Goal: Task Accomplishment & Management: Use online tool/utility

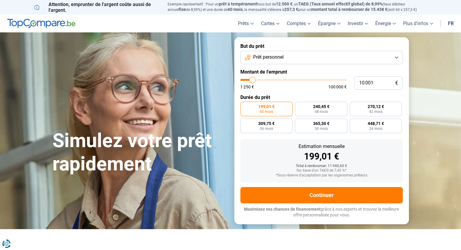
type input "12 500"
type input "12500"
type input "13 750"
type input "13750"
type input "14 250"
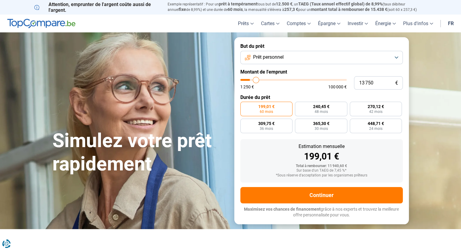
type input "14250"
type input "16 000"
type input "16000"
type input "17 500"
type input "17500"
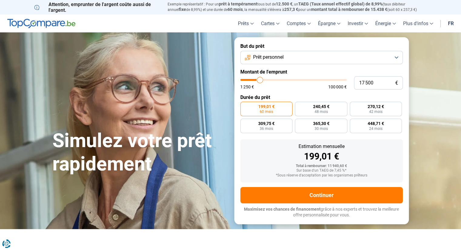
type input "18 500"
type input "18500"
type input "19 750"
type input "19750"
type input "20 750"
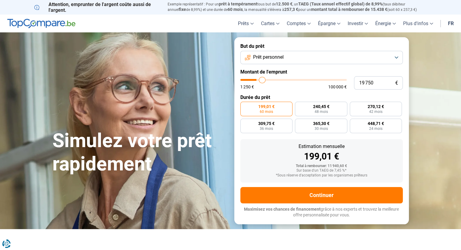
type input "20750"
type input "22 250"
type input "22250"
type input "23 250"
type input "23250"
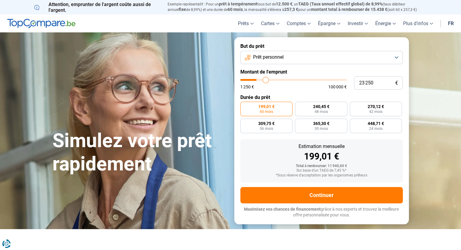
type input "25 000"
type input "25000"
type input "25 750"
type input "25750"
type input "27 250"
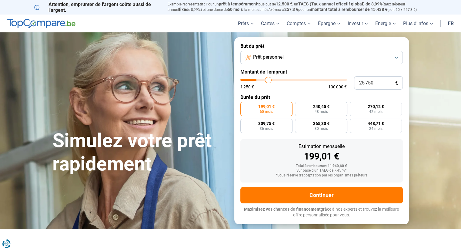
type input "27250"
type input "29 000"
type input "29000"
type input "30 250"
type input "30250"
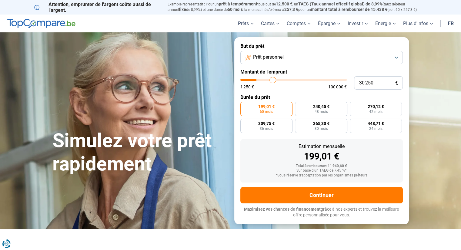
type input "31 500"
type input "31500"
type input "32 000"
type input "32000"
type input "32 500"
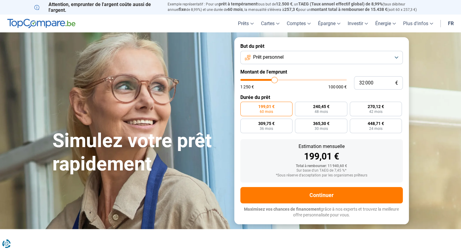
type input "32500"
type input "33 000"
type input "33000"
type input "33 250"
type input "33250"
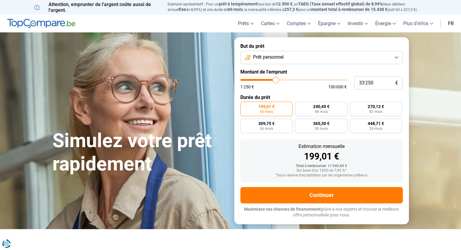
type input "34 000"
type input "34000"
type input "34 500"
type input "34500"
type input "34 750"
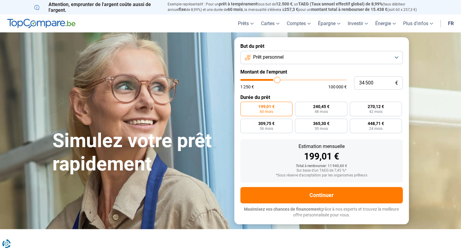
type input "34750"
type input "35 500"
type input "35500"
type input "35 750"
type input "35750"
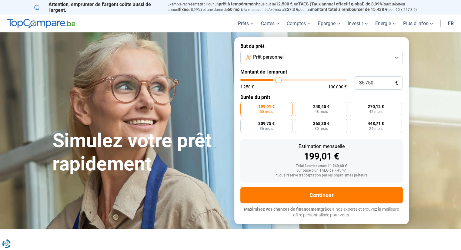
type input "36 250"
type input "36250"
type input "37 000"
type input "37000"
type input "37 250"
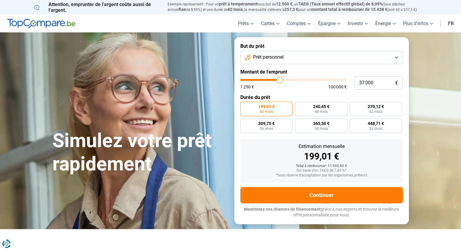
type input "37250"
type input "37 750"
type input "37750"
type input "38 000"
type input "38000"
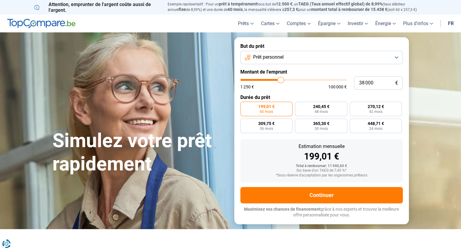
type input "38 250"
type input "38250"
type input "39 000"
type input "39000"
type input "39 500"
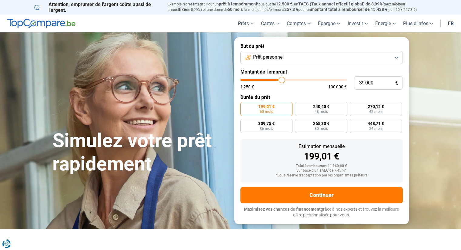
type input "39500"
type input "39 750"
type input "39750"
type input "40 000"
type input "40000"
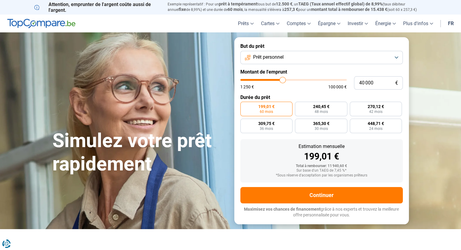
type input "40 250"
type input "40250"
type input "40 750"
type input "40750"
type input "41 000"
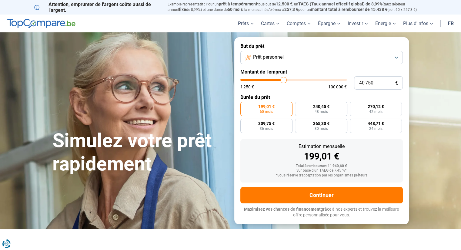
type input "41000"
type input "41 250"
type input "41250"
type input "41 500"
type input "41500"
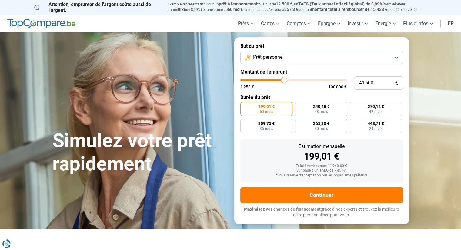
type input "41 750"
type input "41750"
type input "42 000"
type input "42000"
type input "42 250"
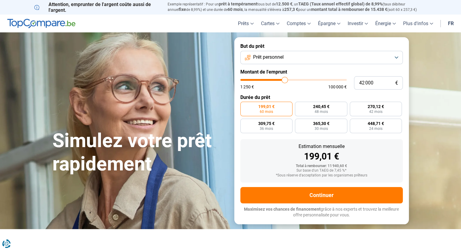
type input "42250"
type input "42 500"
type input "42500"
type input "42 750"
type input "42750"
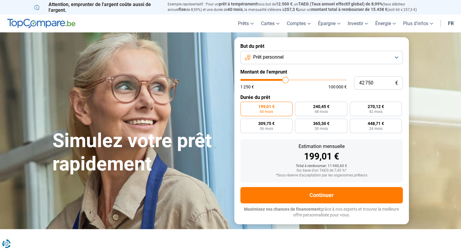
type input "43 000"
type input "43000"
type input "43 250"
type input "43250"
type input "43 500"
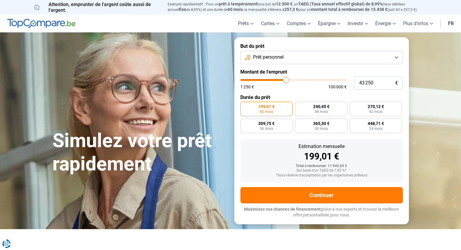
type input "43500"
type input "43 750"
type input "43750"
type input "44 000"
type input "44000"
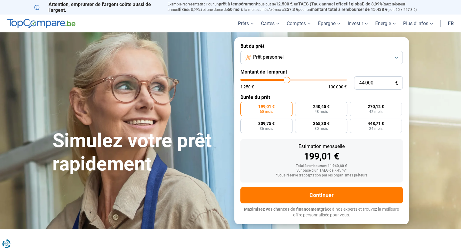
type input "44 250"
type input "44250"
type input "44 500"
type input "44500"
type input "44 750"
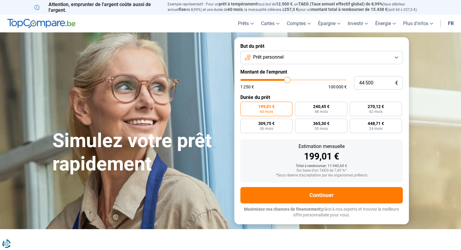
type input "44750"
type input "45 000"
type input "45000"
type input "45 250"
type input "45250"
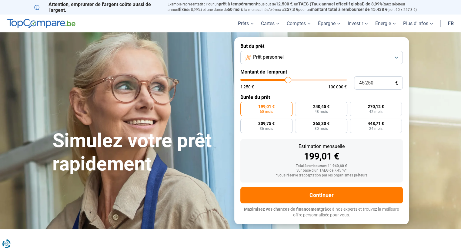
type input "45 500"
type input "45500"
type input "46 000"
type input "46000"
type input "46 250"
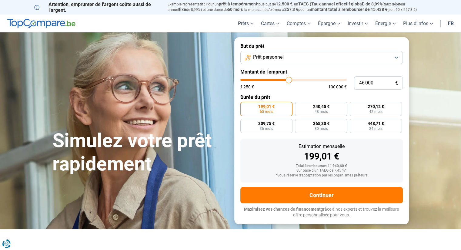
type input "46250"
type input "46 500"
type input "46500"
type input "46 750"
type input "46750"
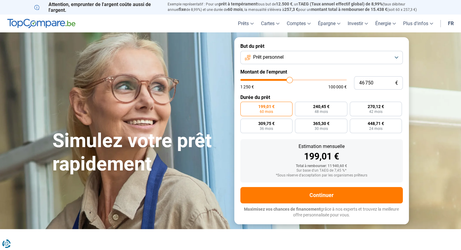
type input "47 250"
type input "47250"
type input "47 500"
type input "47500"
type input "47 750"
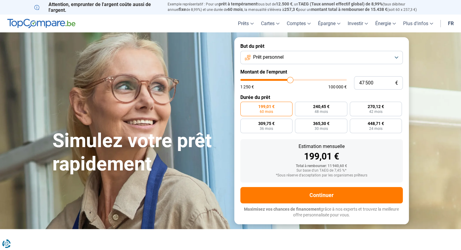
type input "47750"
type input "48 000"
type input "48000"
type input "48 500"
type input "48500"
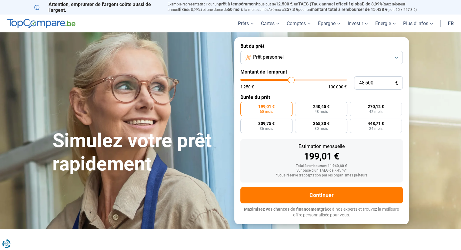
type input "48 750"
type input "48750"
type input "49 250"
type input "49250"
type input "49 500"
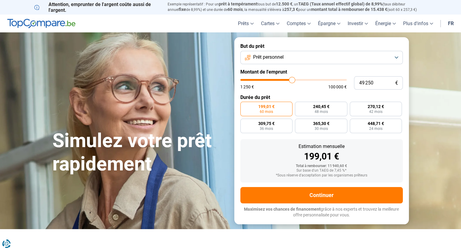
type input "49500"
type input "49 750"
type input "49750"
type input "50 000"
type input "50000"
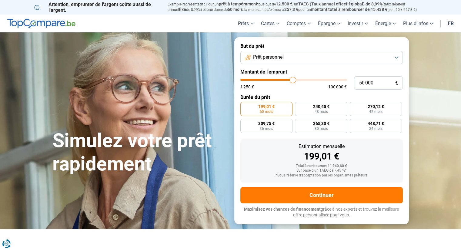
type input "50 250"
type input "50250"
type input "50 500"
type input "50500"
type input "50 000"
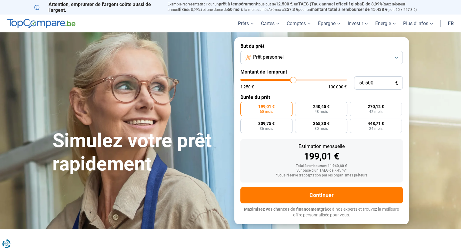
type input "50000"
type input "49 500"
type input "49500"
type input "49 250"
type input "49250"
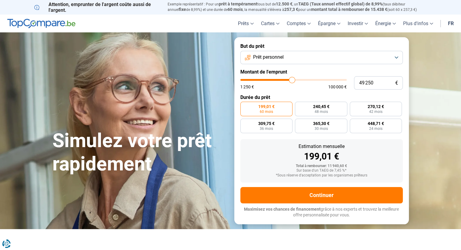
type input "49 000"
type input "49000"
type input "48 250"
type input "48250"
type input "47 750"
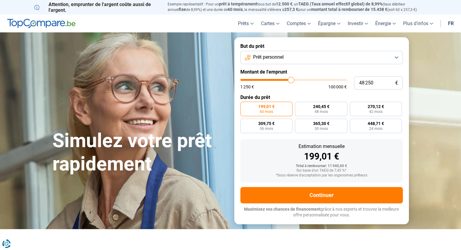
type input "47750"
type input "46 500"
type input "46500"
type input "45 250"
type input "45250"
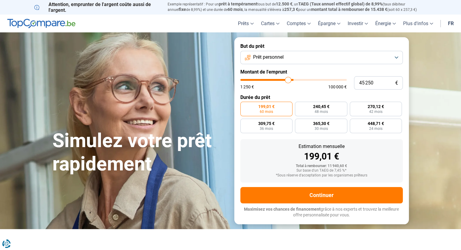
type input "44 250"
type input "44250"
type input "43 000"
type input "43000"
type input "41 250"
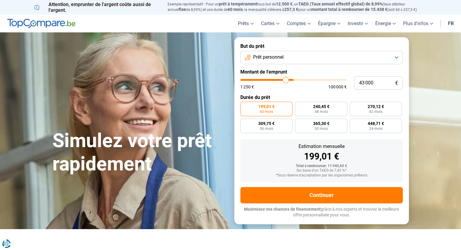
type input "41250"
type input "40 500"
type input "40500"
type input "38 750"
type input "38750"
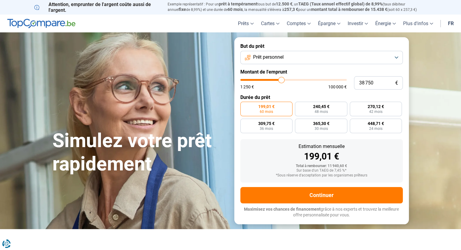
type input "37 250"
type input "37250"
type input "36 750"
type input "36750"
type input "35 750"
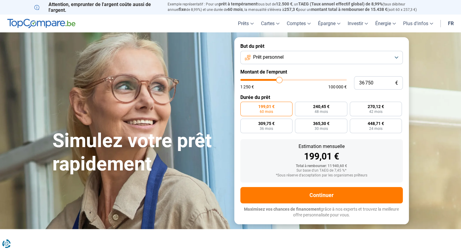
type input "35750"
type input "35 250"
type input "35250"
type input "34 500"
type input "34500"
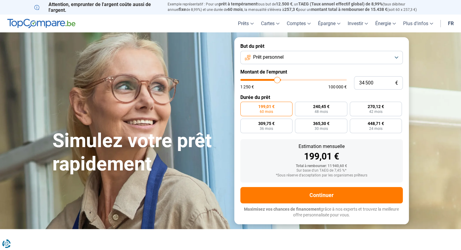
type input "33 750"
type input "33750"
type input "33 500"
type input "33500"
type input "33 250"
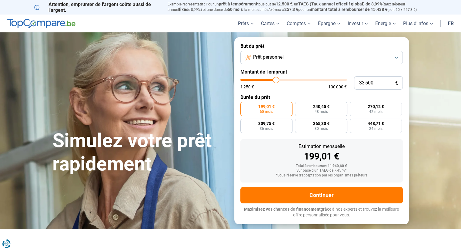
type input "33250"
type input "33 000"
type input "33000"
type input "32 750"
type input "32750"
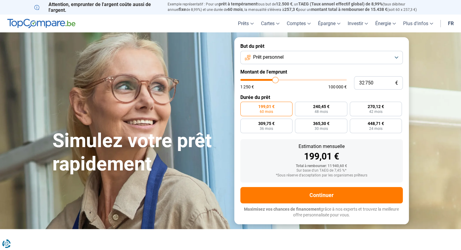
type input "32 500"
type input "32500"
type input "32 250"
type input "32250"
type input "32 000"
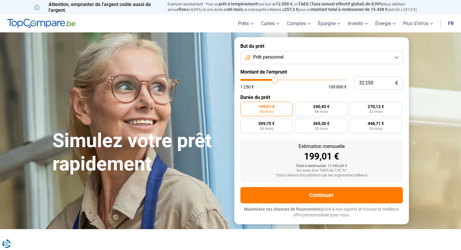
type input "32000"
type input "31 500"
type input "31500"
type input "31 250"
type input "31250"
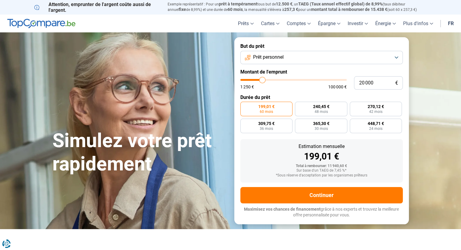
drag, startPoint x: 258, startPoint y: 79, endPoint x: 262, endPoint y: 81, distance: 4.4
click at [262, 81] on input "range" at bounding box center [293, 80] width 106 height 2
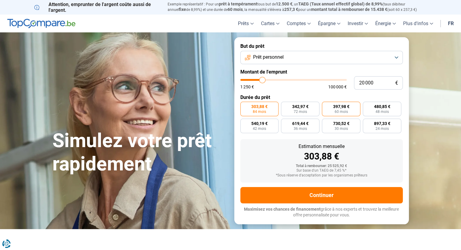
click at [340, 110] on span "60 mois" at bounding box center [340, 112] width 13 height 4
click at [326, 106] on input "397,98 € 60 mois" at bounding box center [324, 104] width 4 height 4
click at [376, 81] on input "20 000" at bounding box center [378, 82] width 49 height 13
